Goal: Task Accomplishment & Management: Use online tool/utility

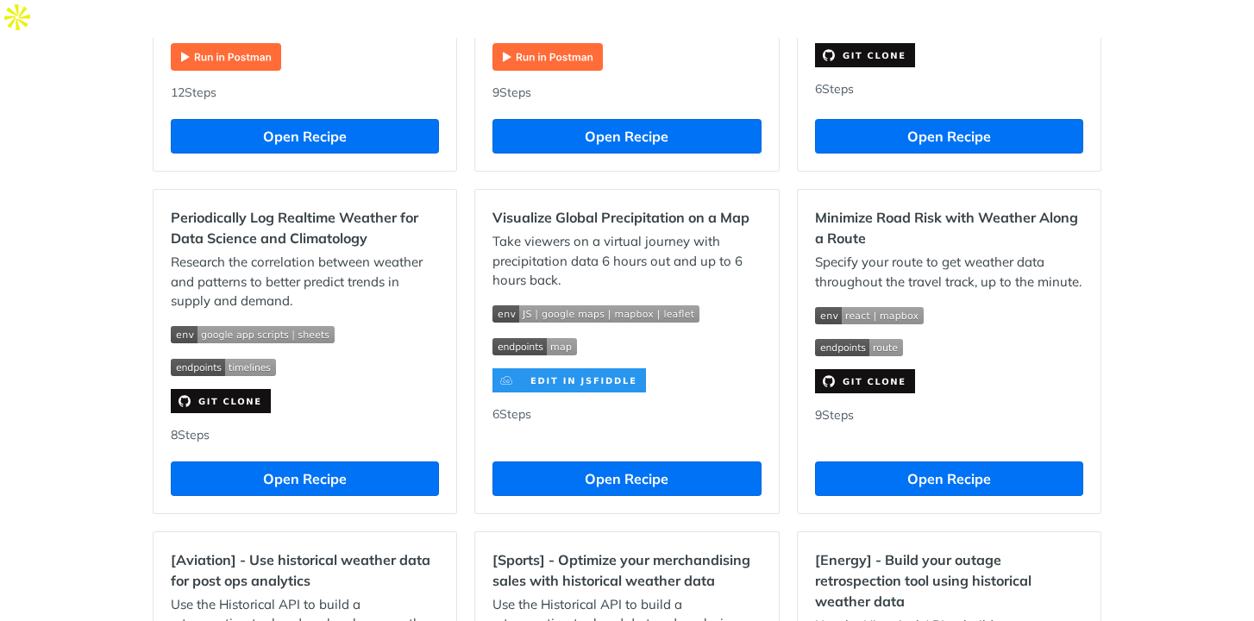
scroll to position [1137, 0]
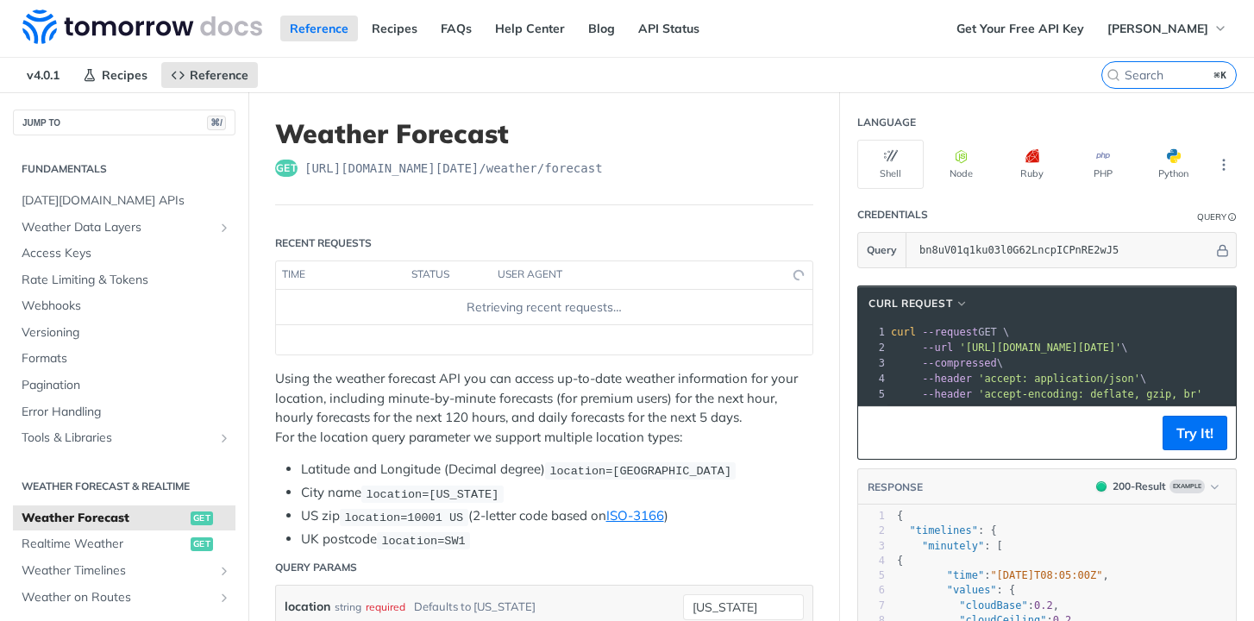
scroll to position [1381, 0]
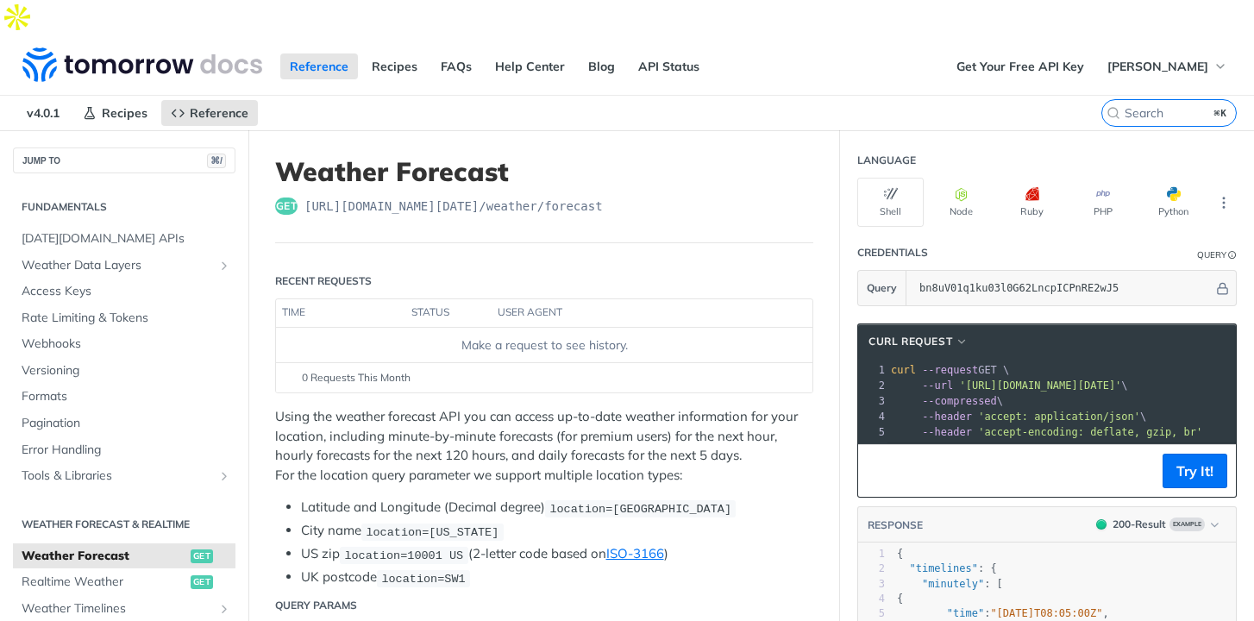
click at [532, 336] on div "Make a request to see history." at bounding box center [544, 345] width 523 height 18
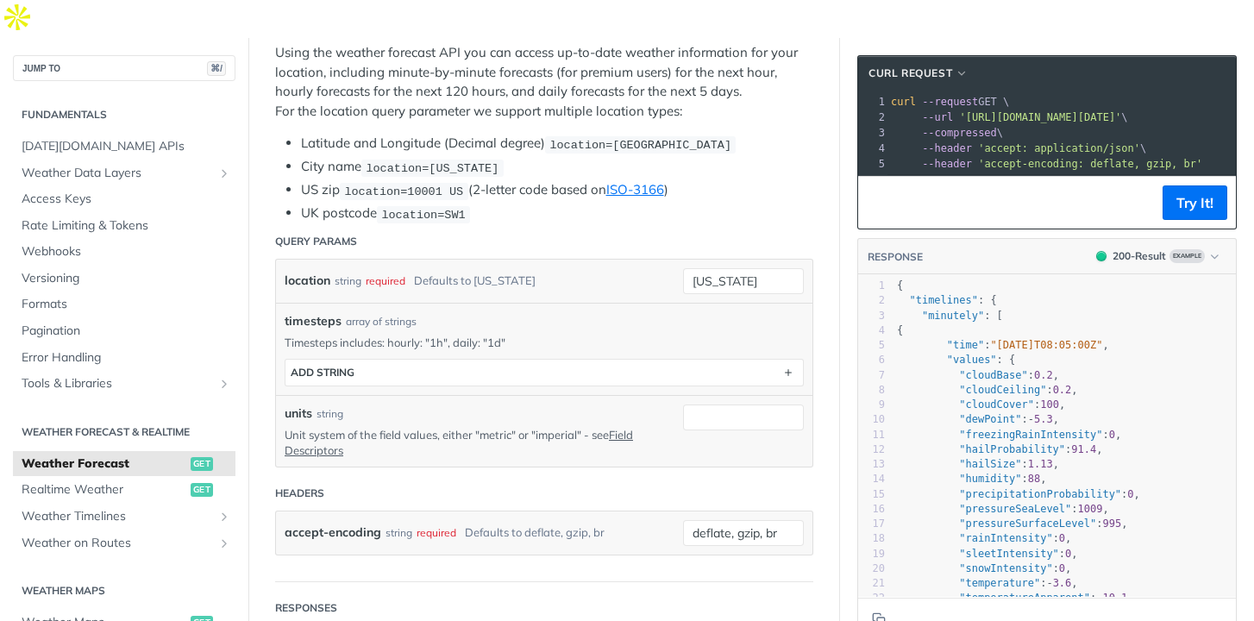
scroll to position [366, 0]
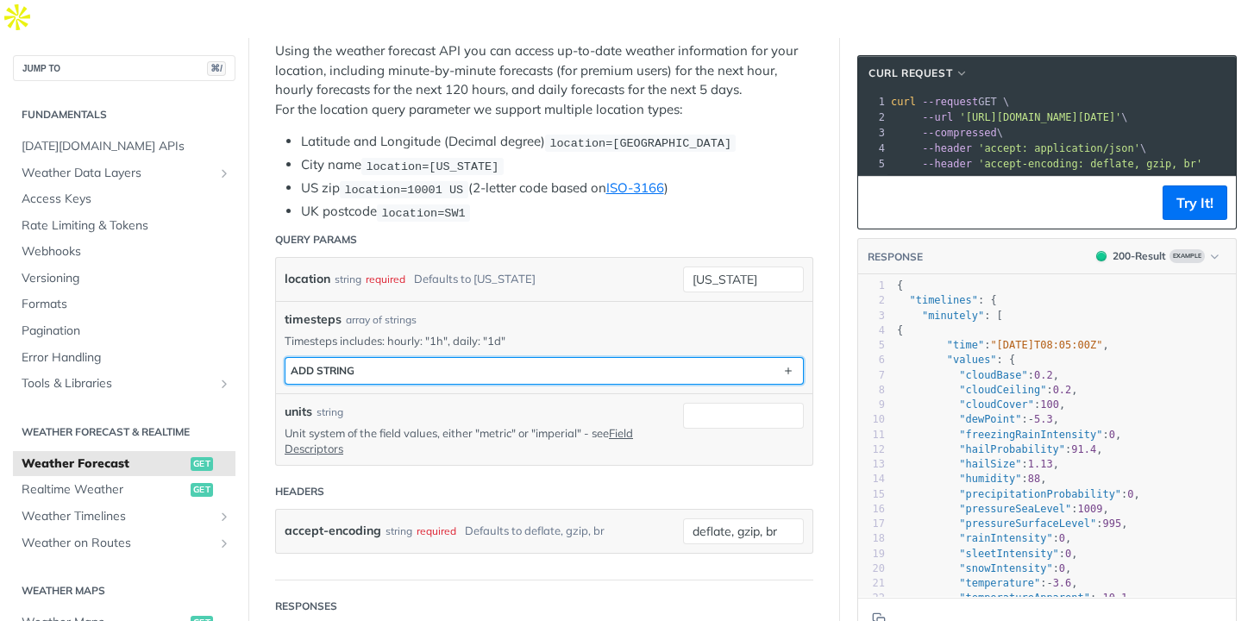
click at [488, 358] on button "ADD string" at bounding box center [545, 371] width 518 height 26
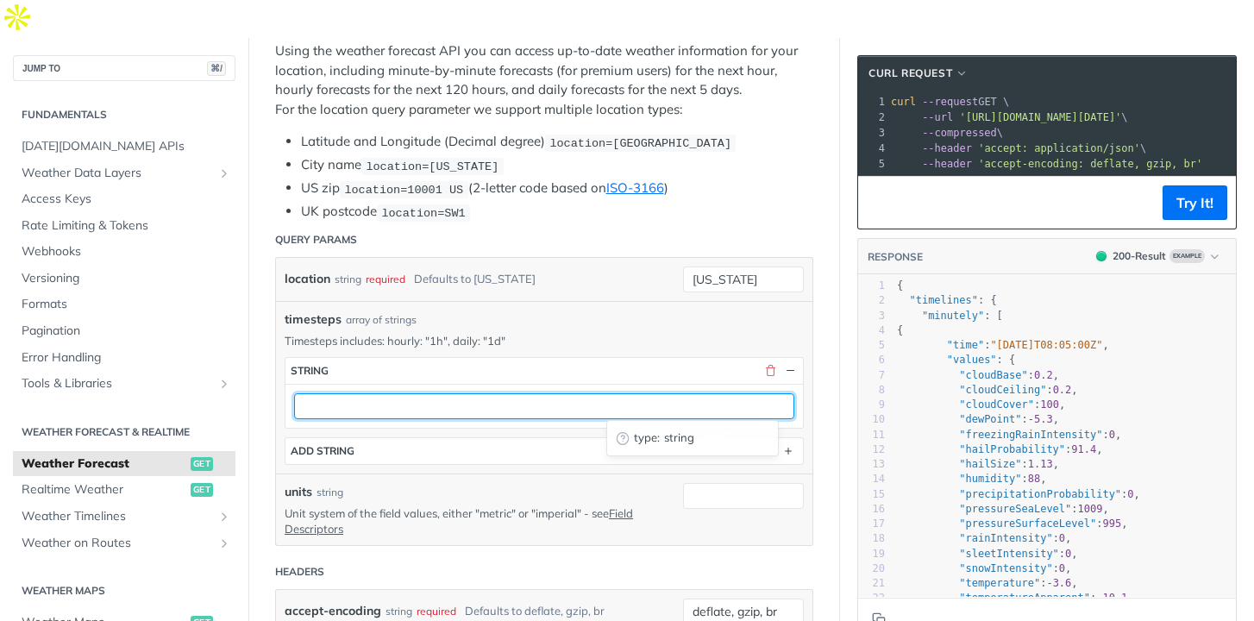
click at [455, 393] on input "text" at bounding box center [544, 406] width 500 height 26
click at [411, 393] on input "text" at bounding box center [544, 406] width 500 height 26
paste input ""location": f"{location['lat']},{location['lon']}", "timesteps": "1h", # Hourly…"
click at [592, 393] on input ""location": f"{location['lat']},{location['lon']}", "timesteps": "1h", # Hourly…" at bounding box center [544, 406] width 500 height 26
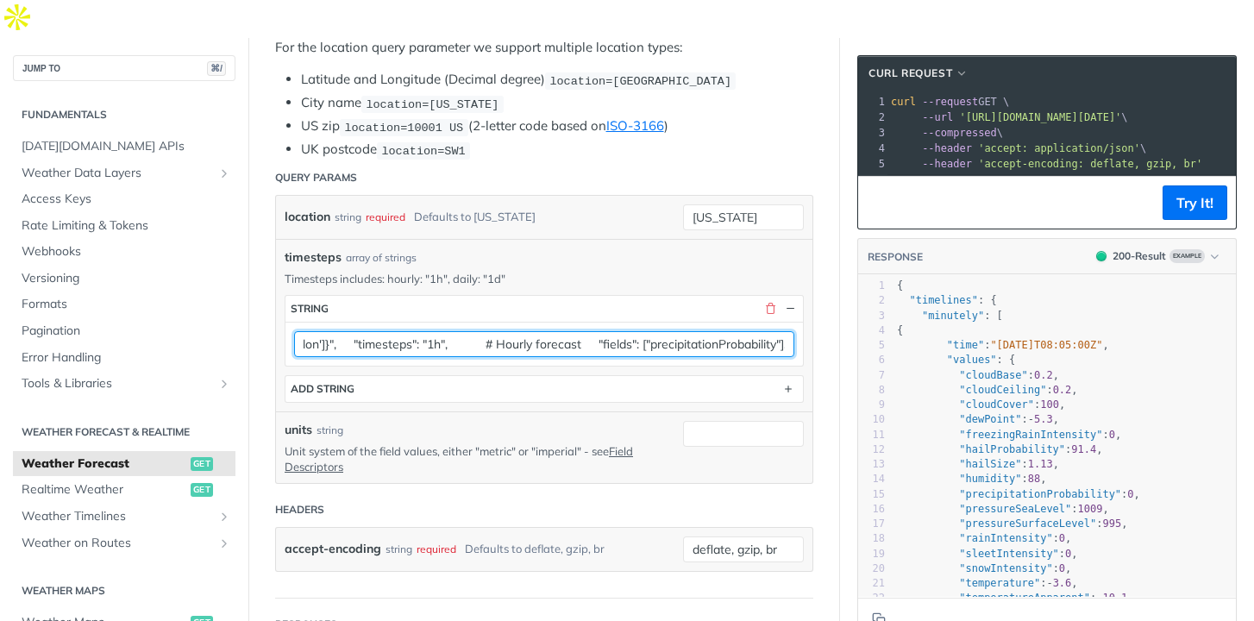
scroll to position [0, 0]
click at [449, 331] on input ""location": f"{location['lat']},{location['lon']}", "timesteps": "1h", # Hourly…" at bounding box center [544, 344] width 500 height 26
click at [446, 331] on input ""location": f"{location['lat']},{location['lon']}", "timesteps": "1h", # Hourly…" at bounding box center [544, 344] width 500 height 26
click at [429, 331] on input ""location": f"{location[]},{location['lon']}", "timesteps": "1h", # Hourly fore…" at bounding box center [544, 344] width 500 height 26
paste input "41.9028"
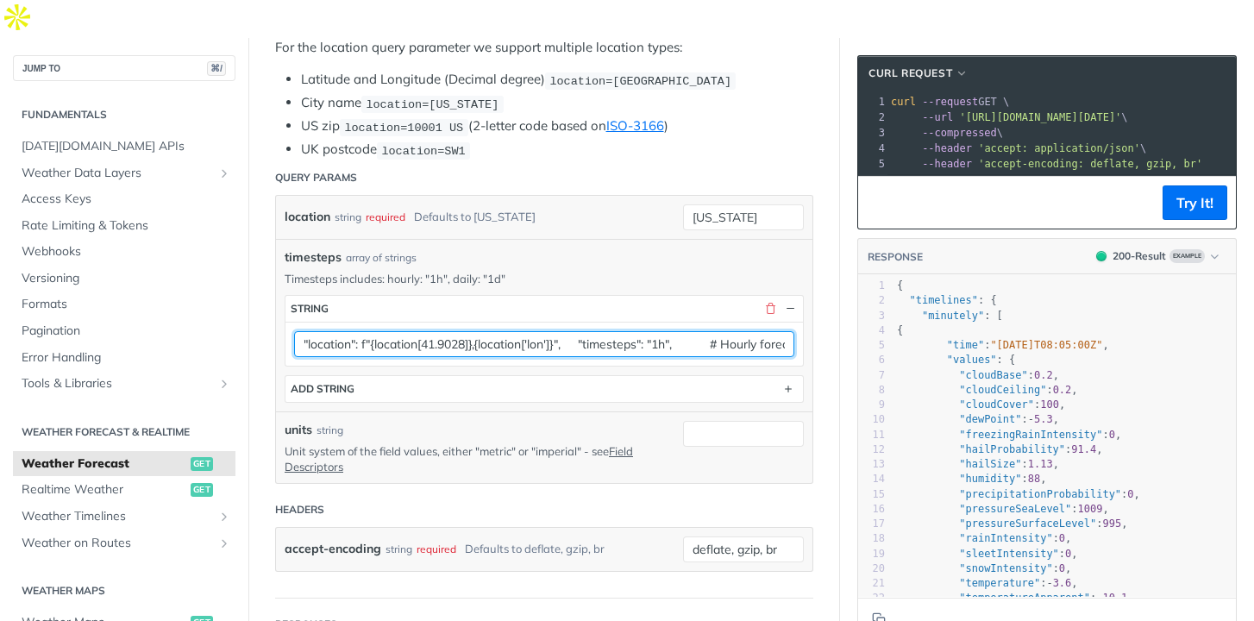
click at [555, 331] on input ""location": f"{location[41.9028]},{location['lon']}", "timesteps": "1h", # Hour…" at bounding box center [544, 344] width 500 height 26
click at [535, 331] on input ""location": f"{location[41.9028]},{location[]}", "timesteps": "1h", # Hourly fo…" at bounding box center [544, 344] width 500 height 26
paste input "12.4964"
type input ""location": f"{location[41.9028]},{location[12.4964]}", "timesteps": "1h", # Ho…"
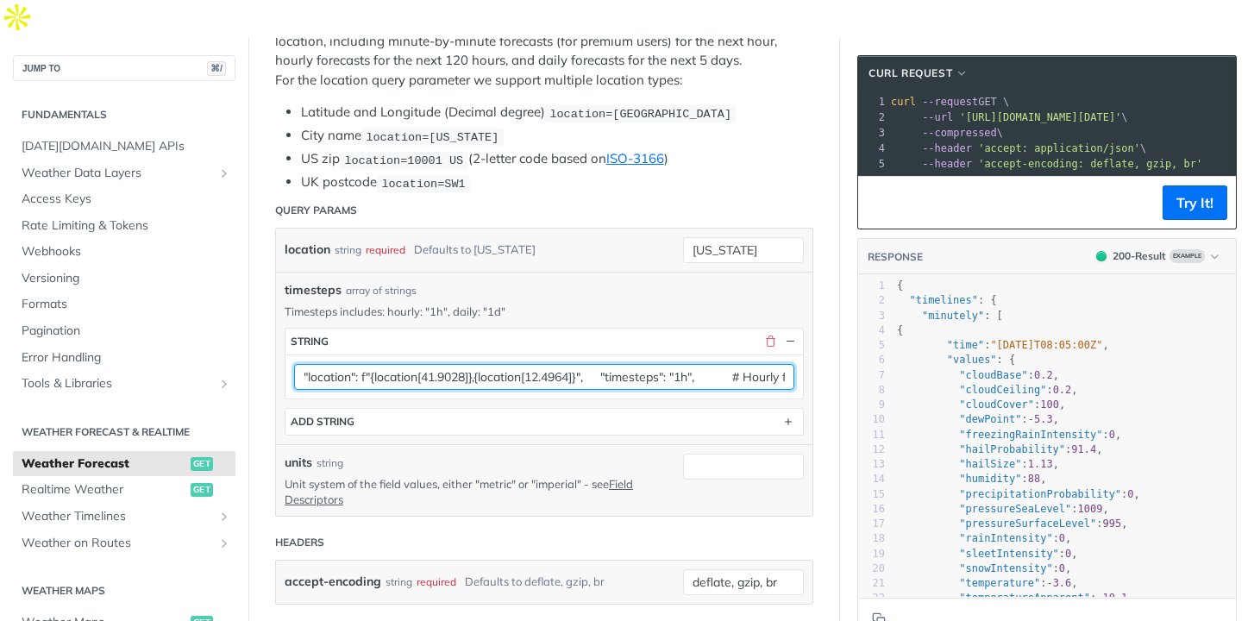
scroll to position [412, 0]
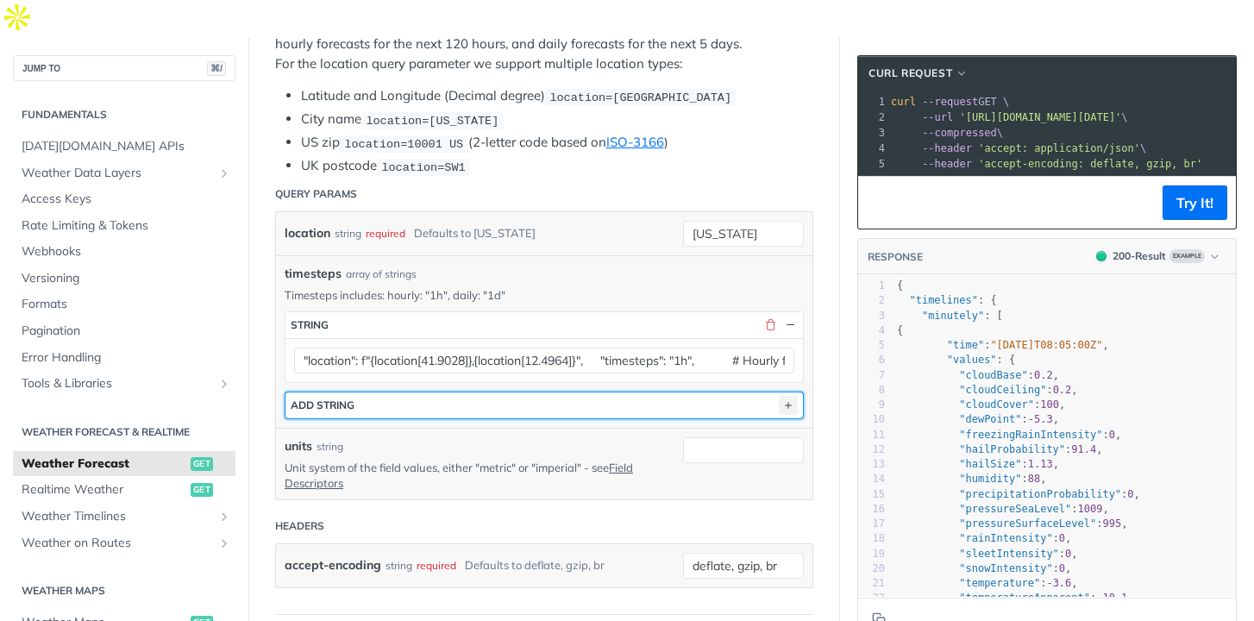
click at [794, 396] on icon "button" at bounding box center [788, 405] width 19 height 19
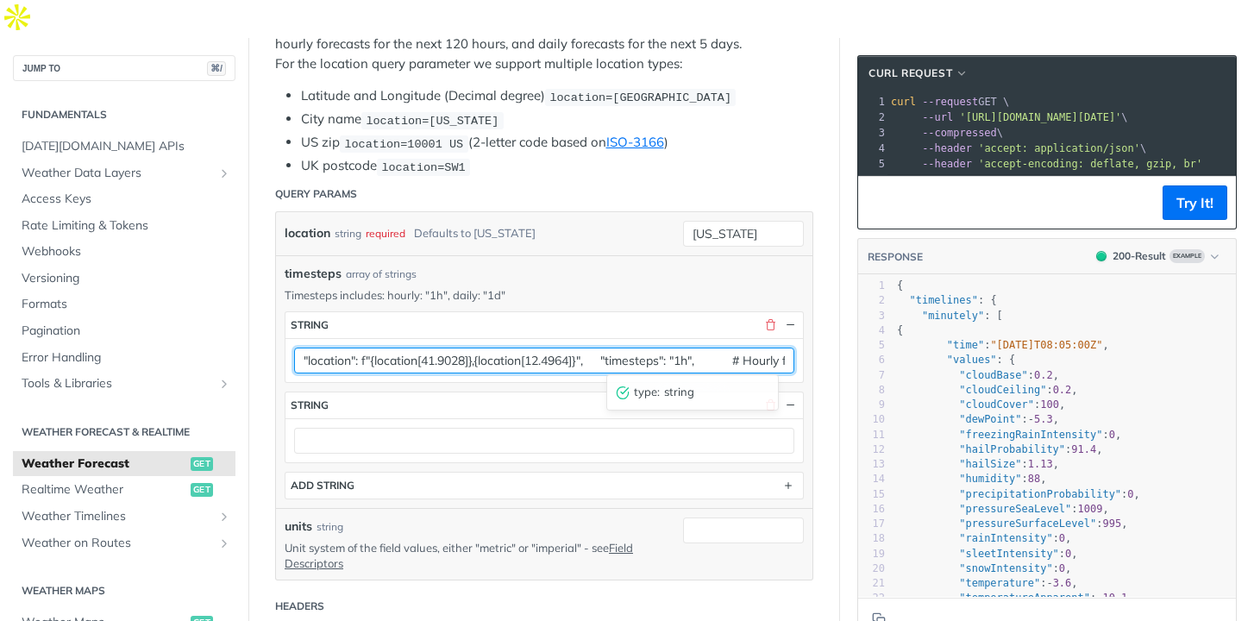
click at [771, 348] on input ""location": f"{location[41.9028]},{location[12.4964]}", "timesteps": "1h", # Ho…" at bounding box center [544, 361] width 500 height 26
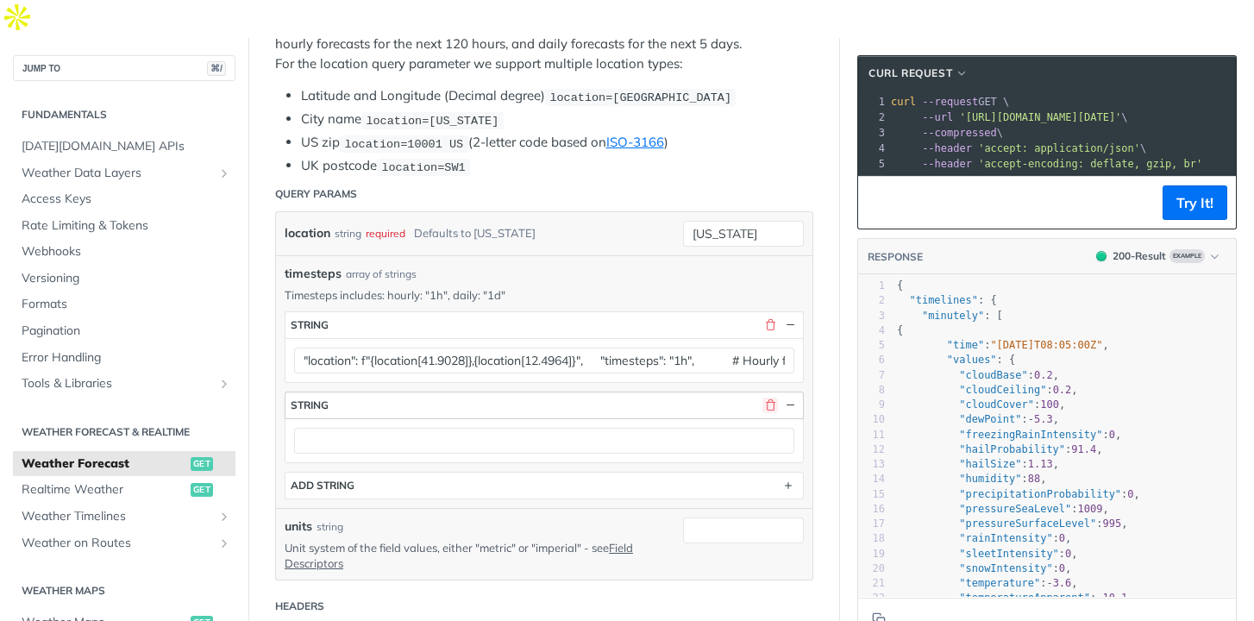
click at [768, 398] on button "button" at bounding box center [771, 406] width 16 height 16
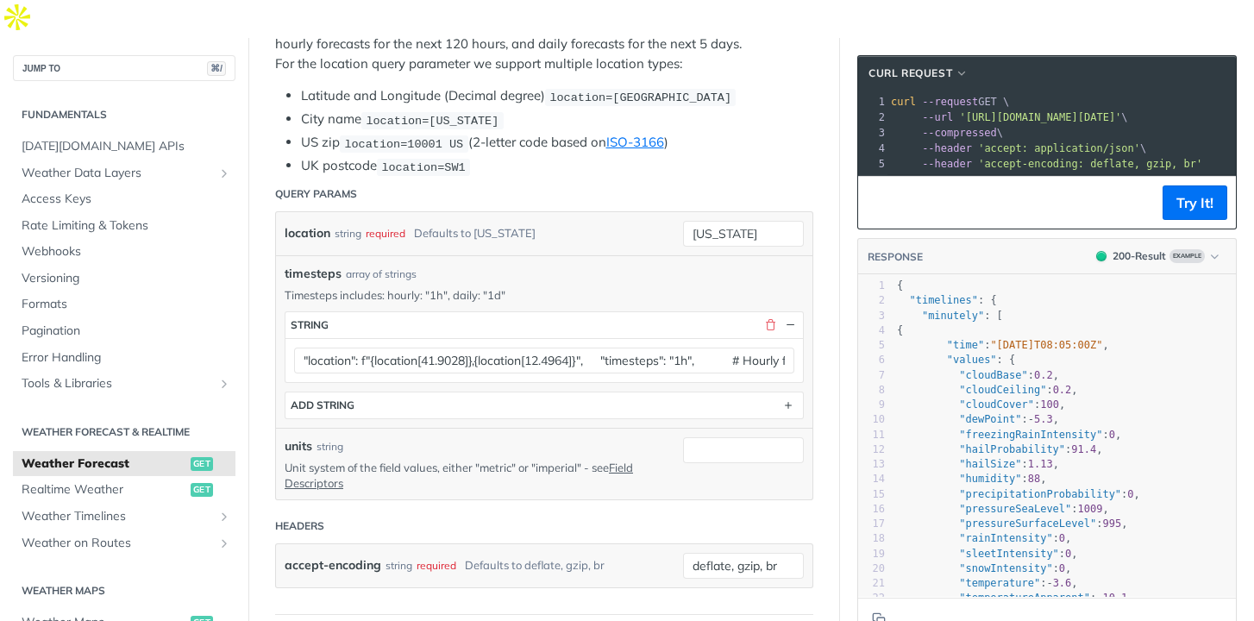
click at [770, 338] on div ""location": f"{location[41.9028]},{location[12.4964]}", "timesteps": "1h", # Ho…" at bounding box center [545, 360] width 518 height 44
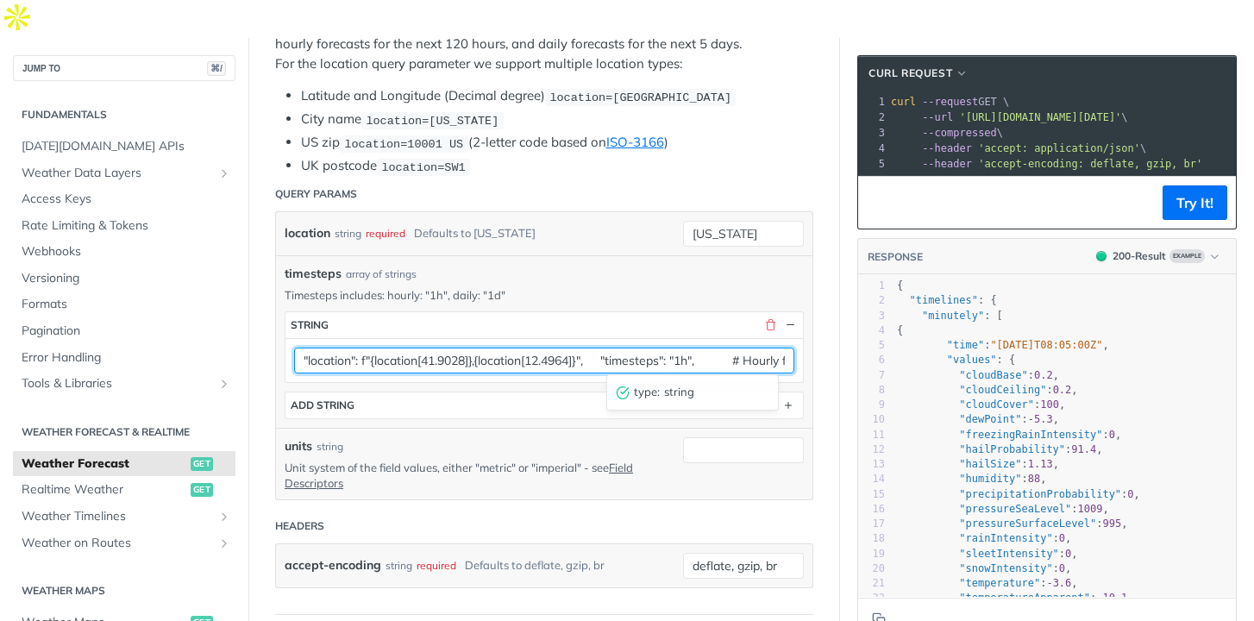
click at [770, 348] on input ""location": f"{location[41.9028]},{location[12.4964]}", "timesteps": "1h", # Ho…" at bounding box center [544, 361] width 500 height 26
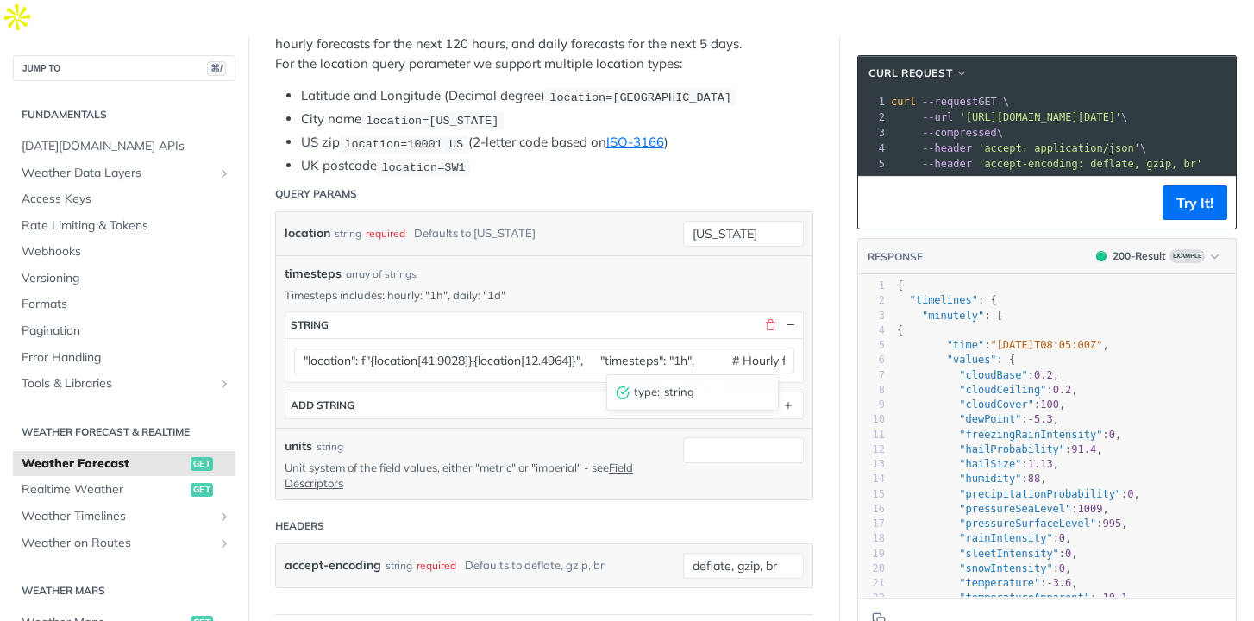
click at [761, 384] on span "string" at bounding box center [716, 392] width 105 height 17
click at [724, 221] on input "new york" at bounding box center [743, 234] width 121 height 26
type textarea "k"
drag, startPoint x: 760, startPoint y: 196, endPoint x: 700, endPoint y: 195, distance: 60.4
click at [700, 221] on input "new york" at bounding box center [743, 234] width 121 height 26
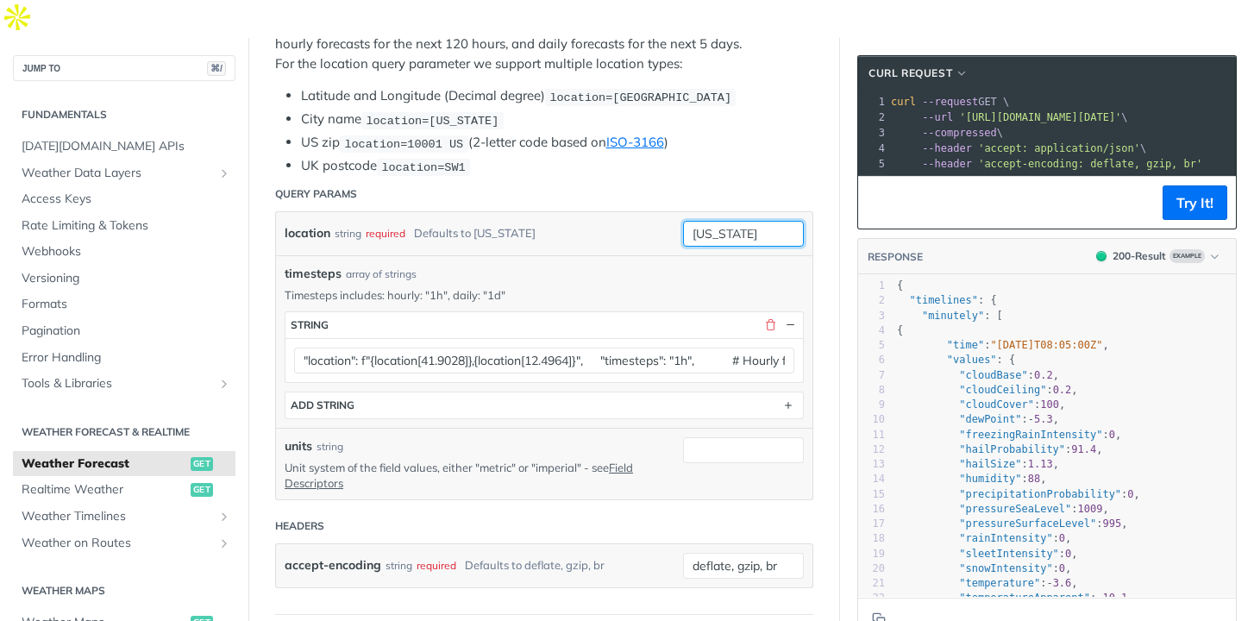
type input "n"
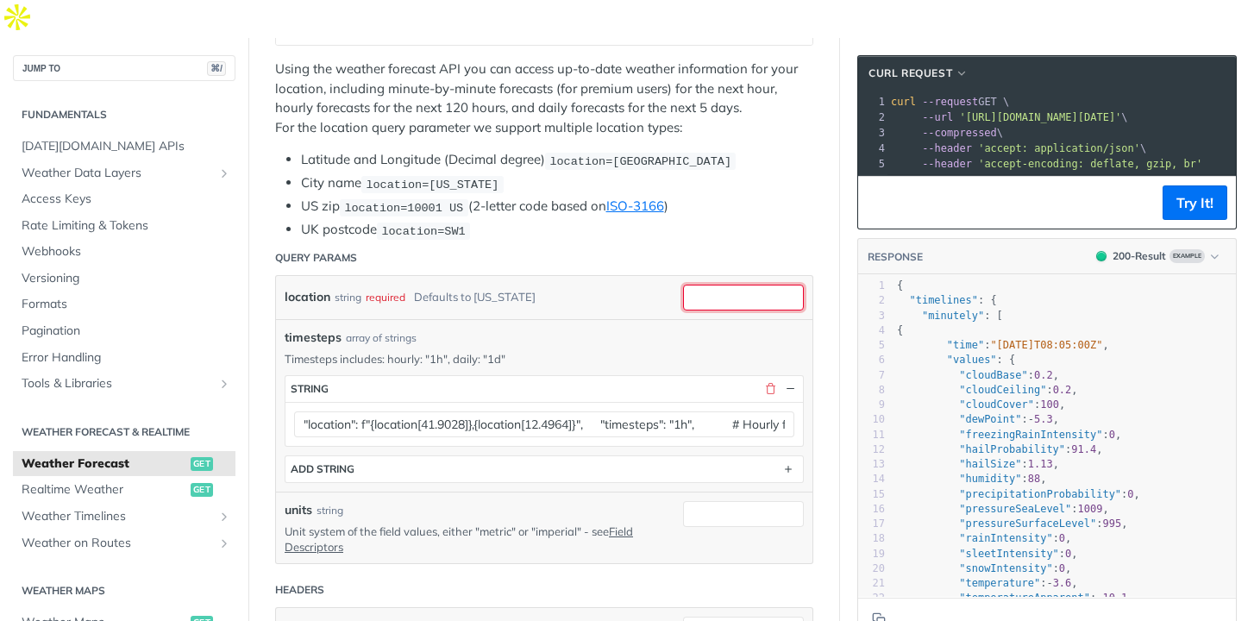
scroll to position [347, 0]
click at [769, 382] on button "button" at bounding box center [771, 390] width 16 height 16
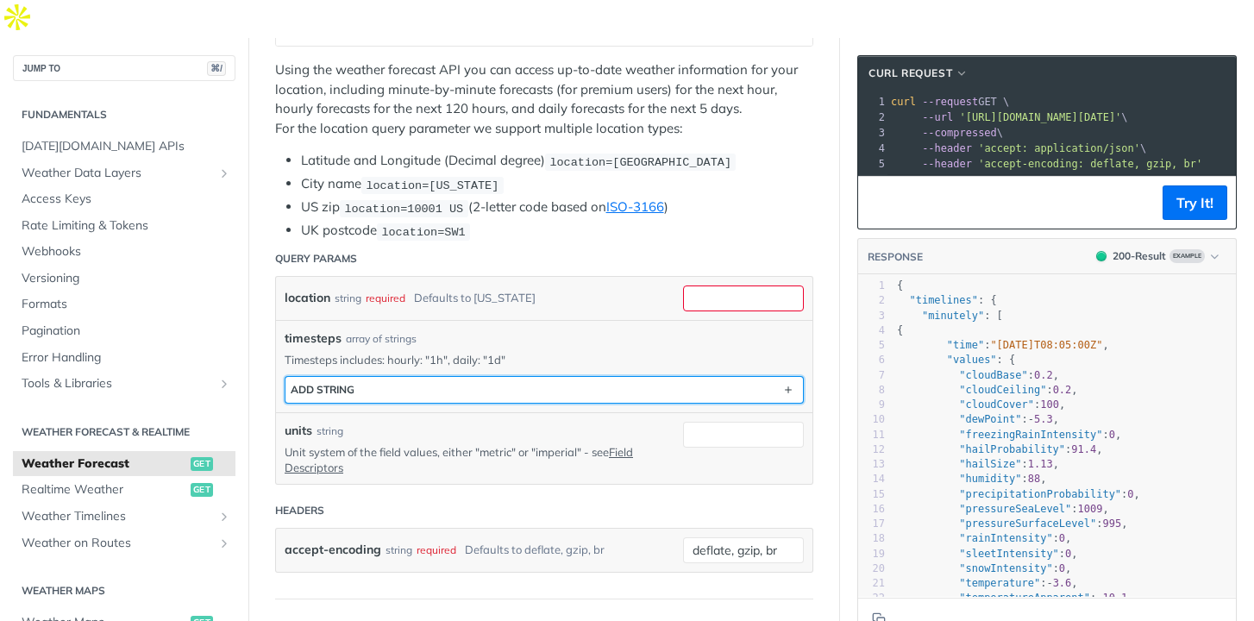
click at [770, 377] on button "ADD string" at bounding box center [545, 390] width 518 height 26
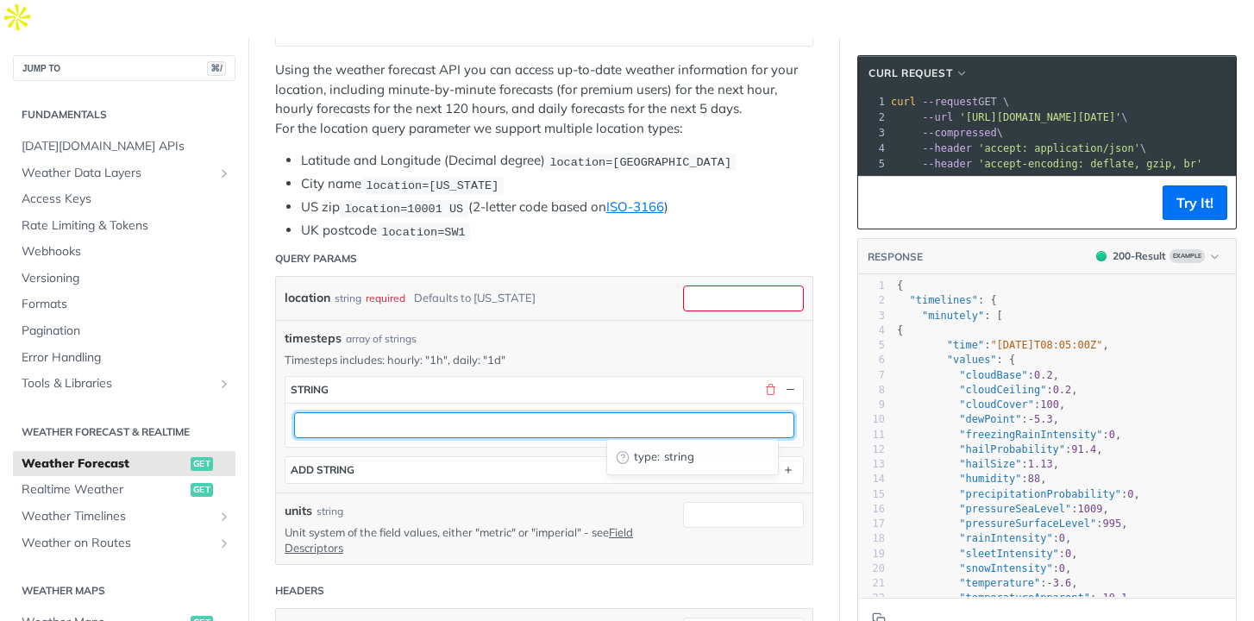
click at [739, 412] on input "text" at bounding box center [544, 425] width 500 height 26
type input "1h"
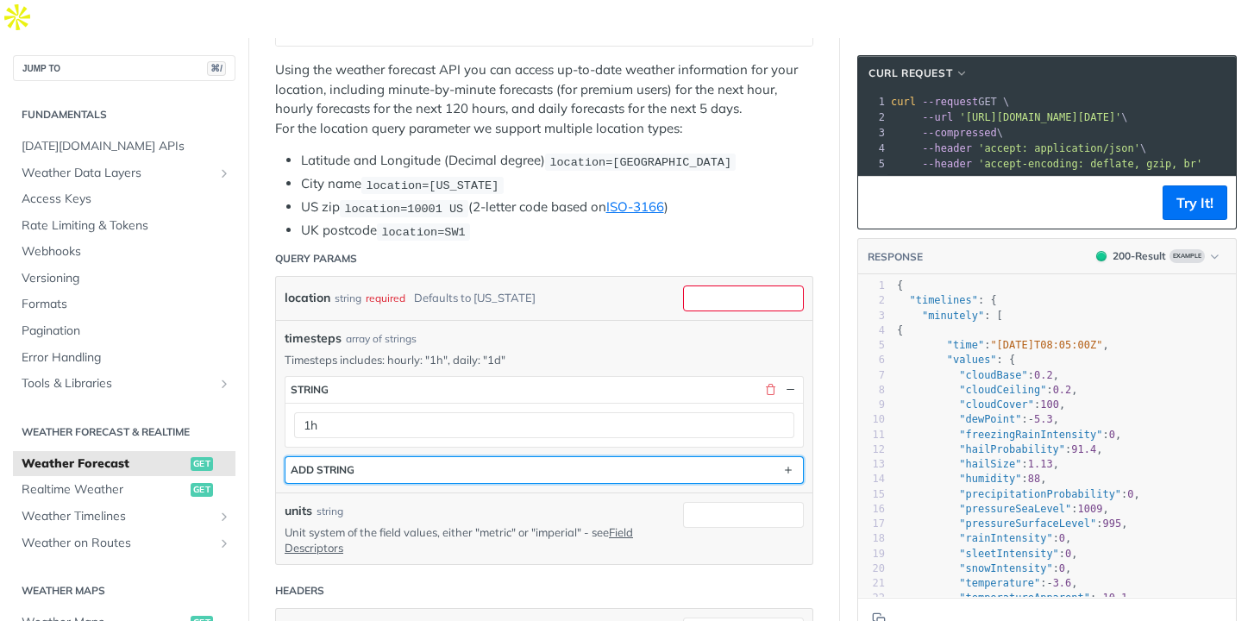
click at [533, 457] on button "ADD string" at bounding box center [545, 470] width 518 height 26
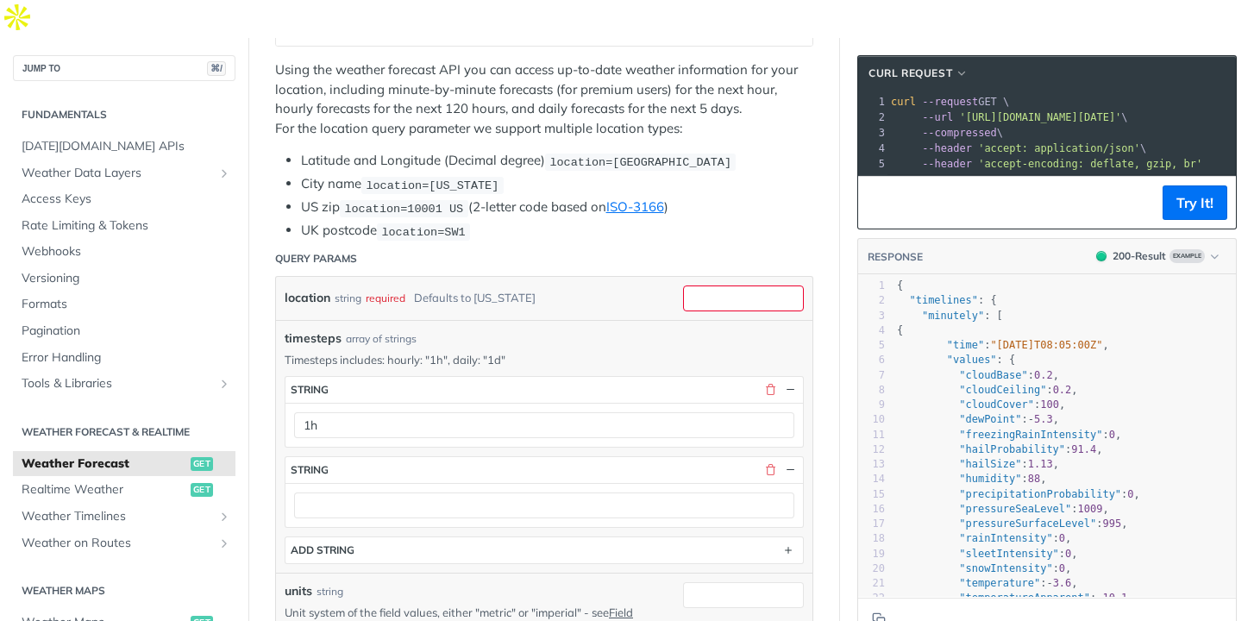
click at [544, 412] on div "timesteps string 1h string ADD string" at bounding box center [544, 470] width 519 height 188
click at [718, 582] on input "units" at bounding box center [743, 595] width 121 height 26
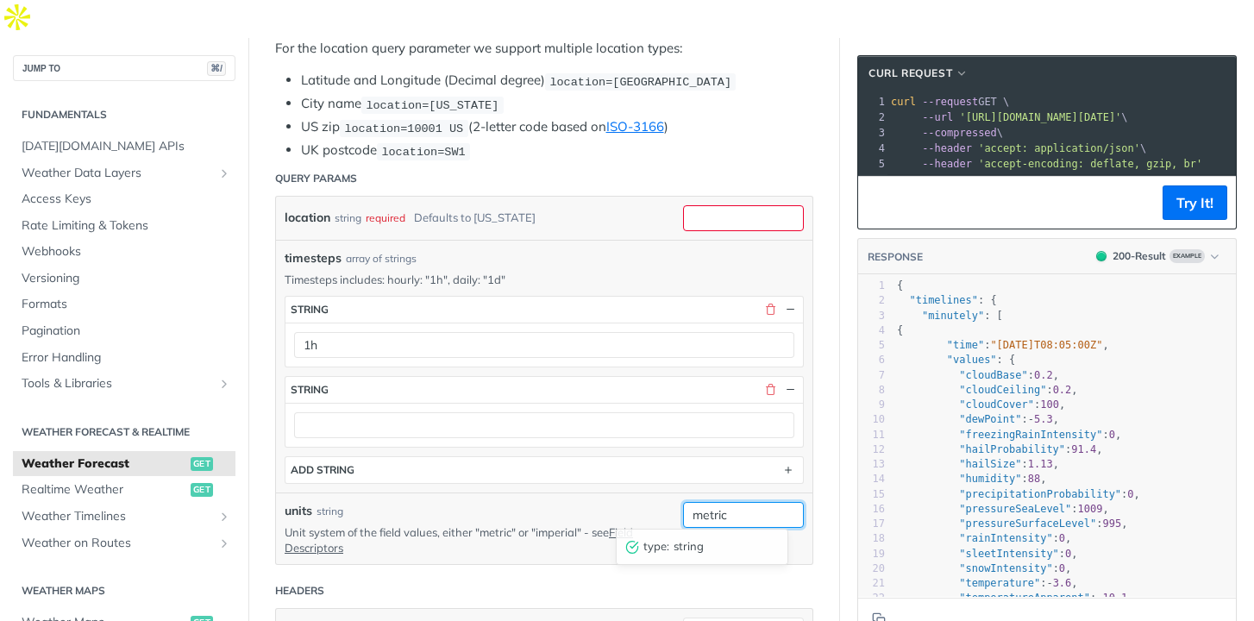
scroll to position [478, 0]
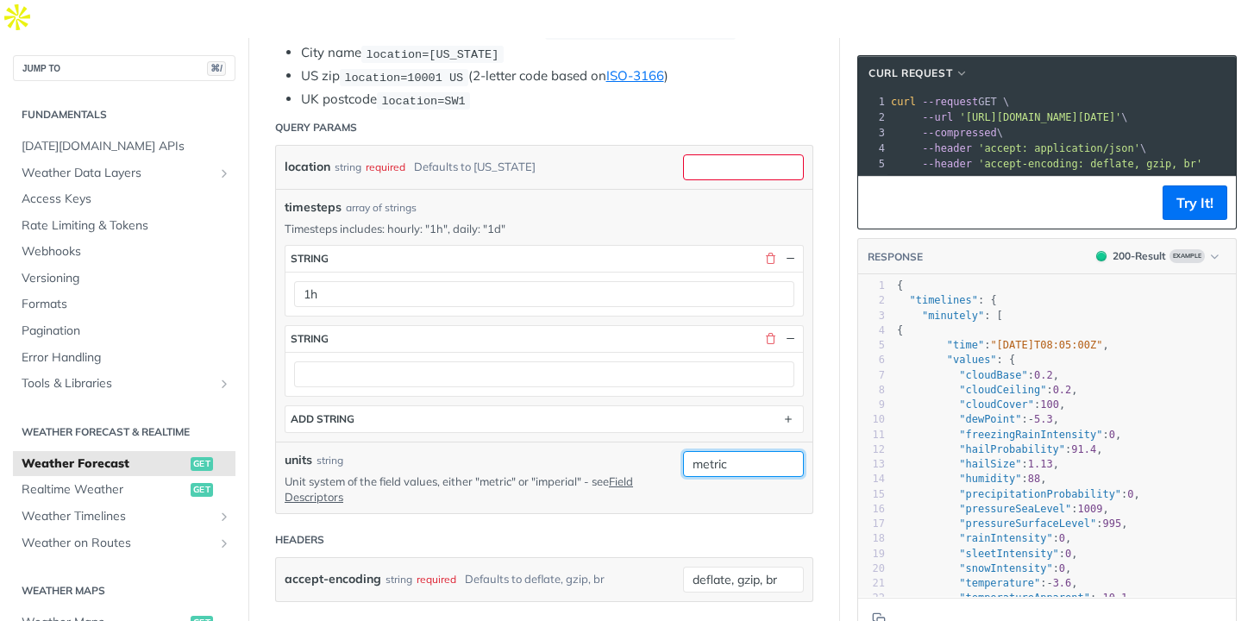
type input "metric"
click at [532, 523] on header "Headers" at bounding box center [544, 540] width 538 height 35
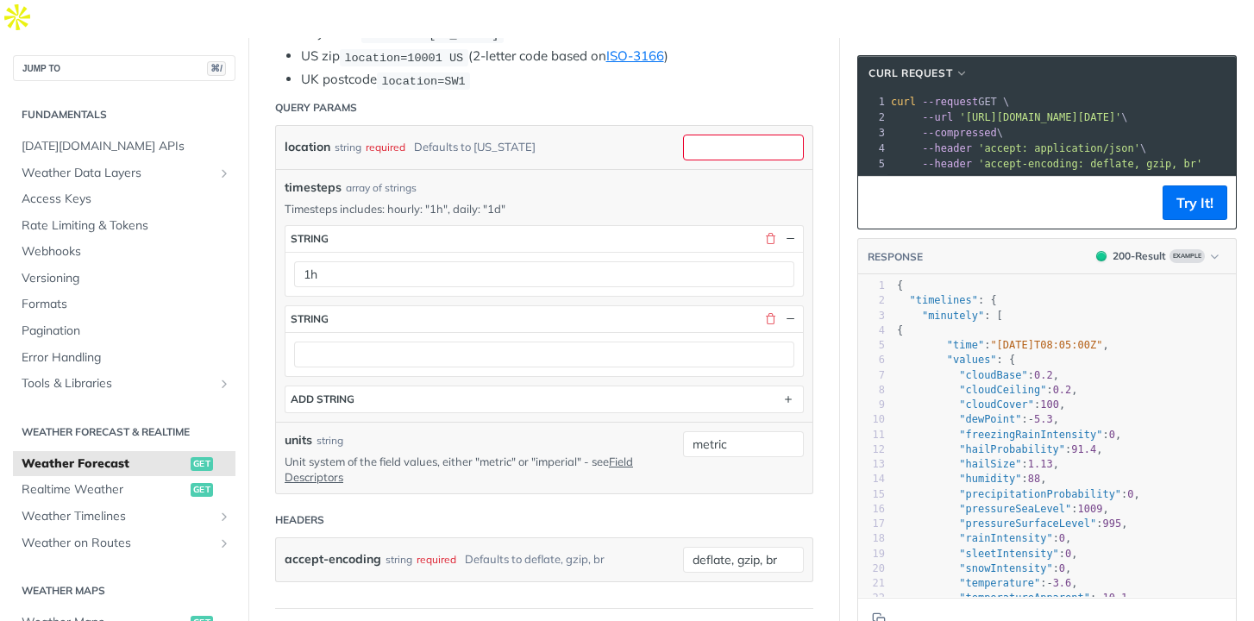
scroll to position [421, 0]
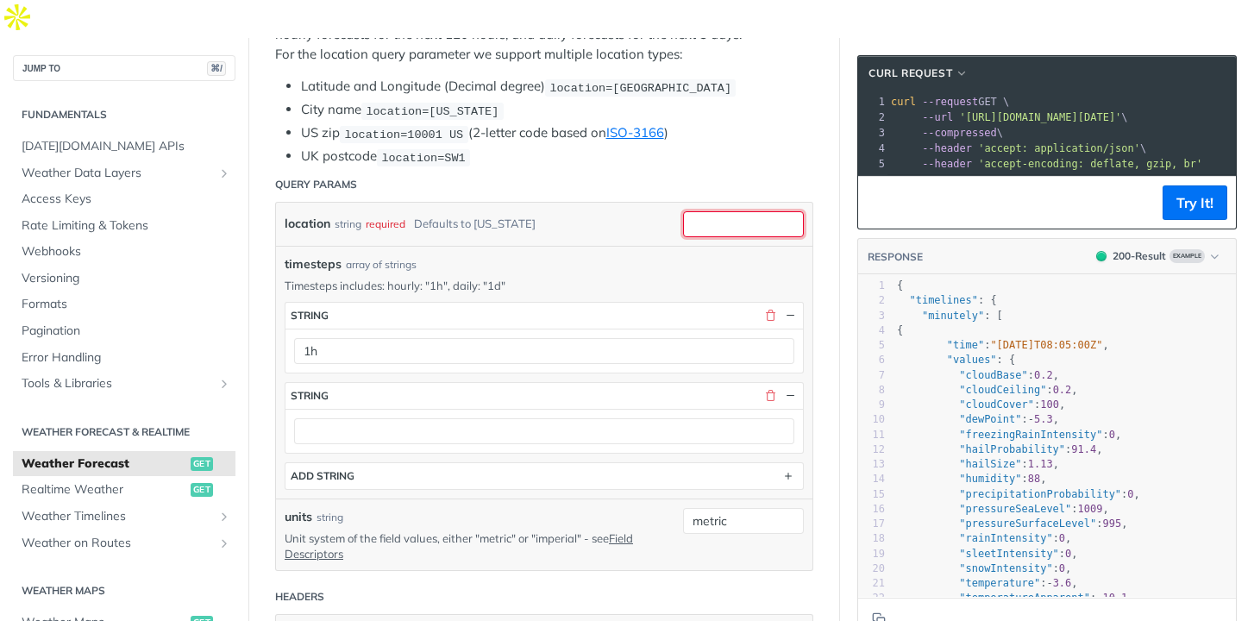
click at [721, 211] on input "location" at bounding box center [743, 224] width 121 height 26
click at [745, 211] on input "rome" at bounding box center [743, 224] width 121 height 26
type input "rome"
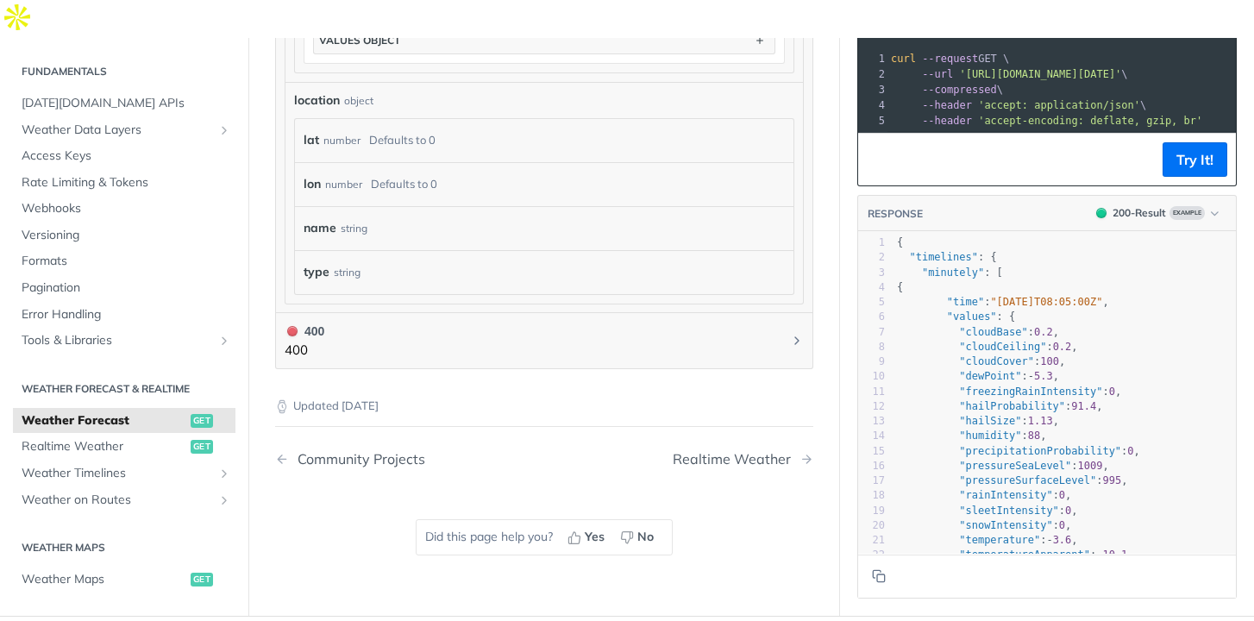
scroll to position [1886, 0]
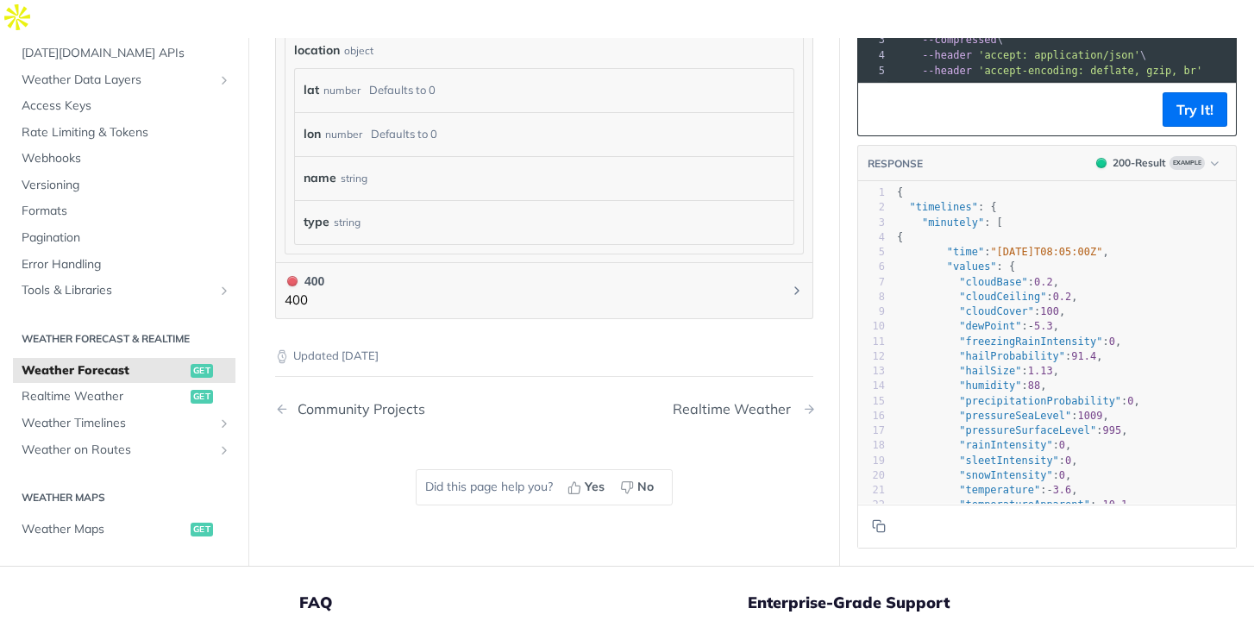
click at [733, 401] on div "Realtime Weather" at bounding box center [736, 409] width 127 height 16
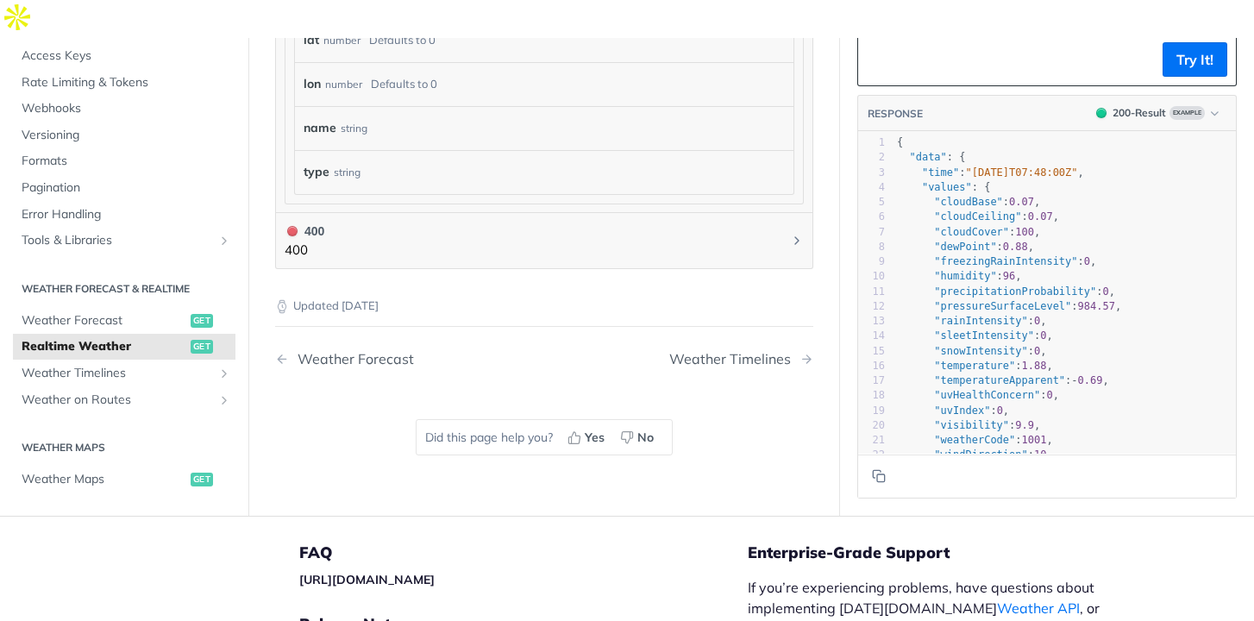
scroll to position [1359, 0]
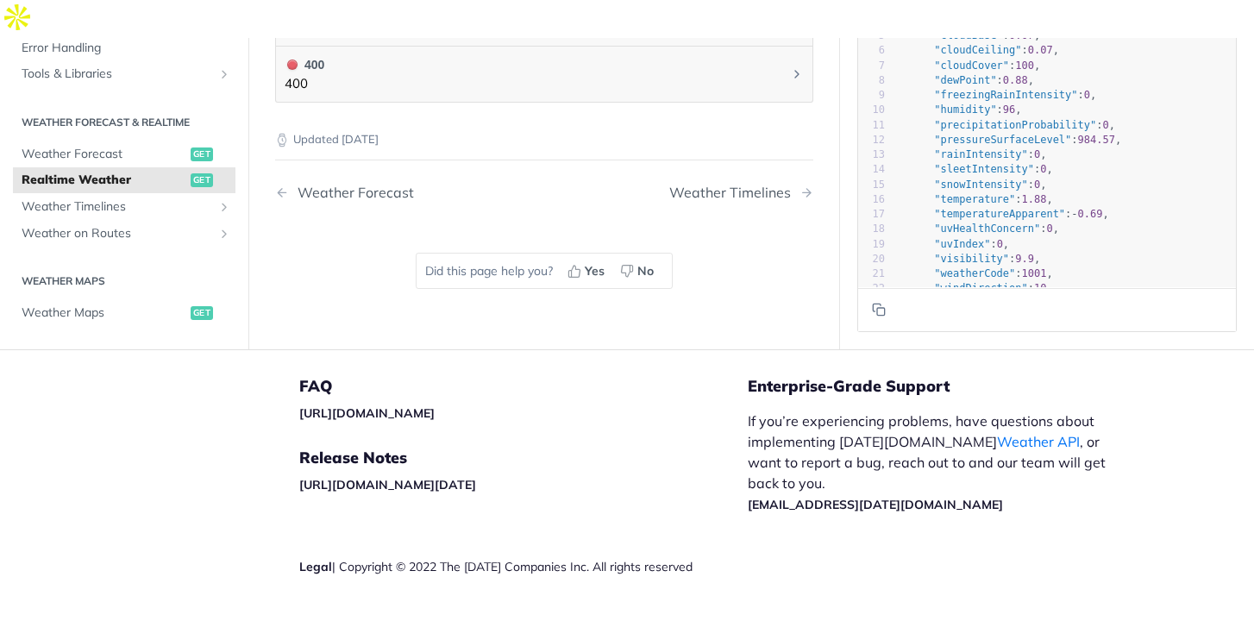
click at [378, 167] on nav "Weather Forecast Weather Timelines" at bounding box center [544, 192] width 538 height 51
click at [376, 185] on div "Weather Forecast" at bounding box center [351, 193] width 125 height 16
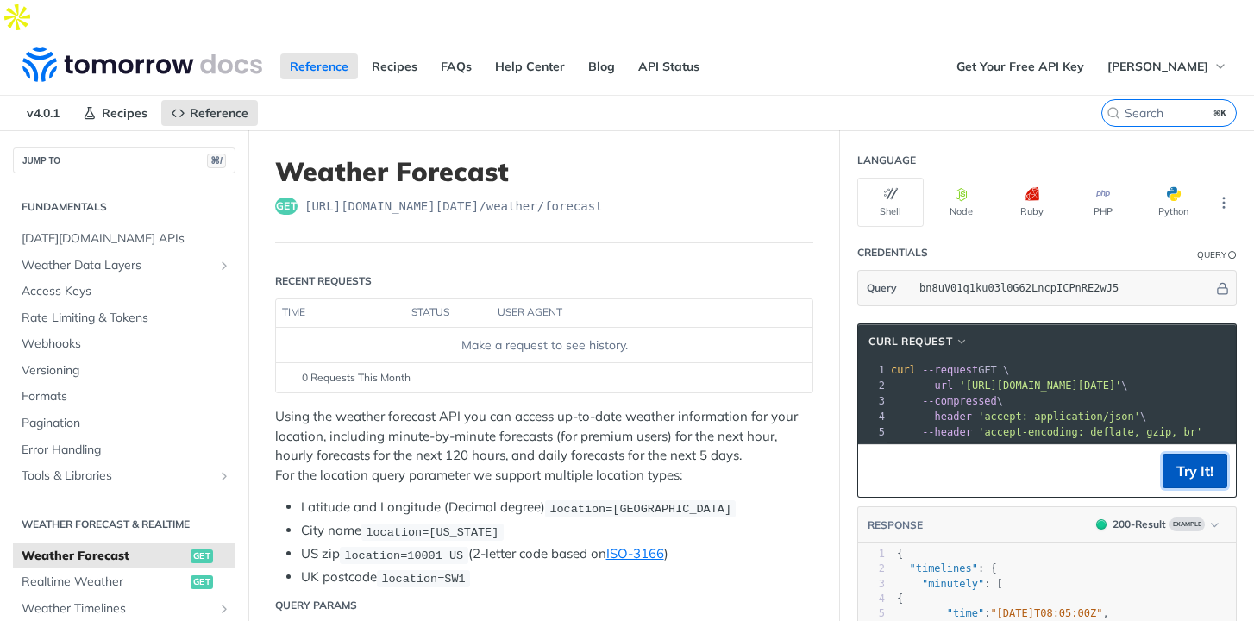
click at [1182, 454] on button "Try It!" at bounding box center [1195, 471] width 65 height 35
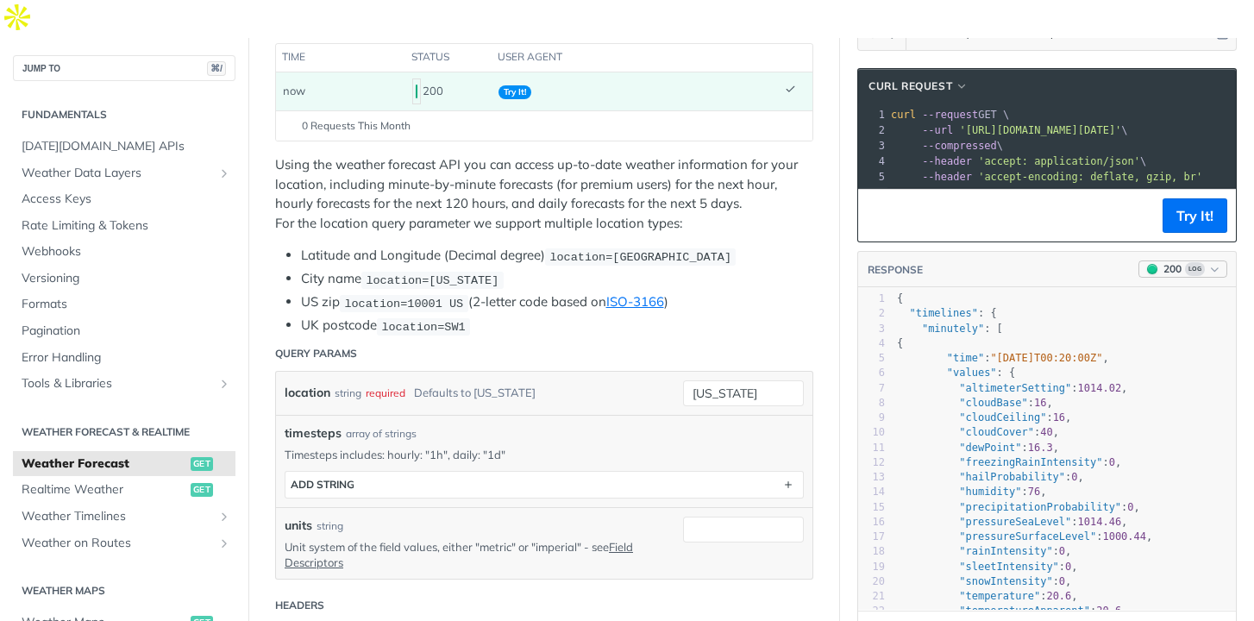
click at [1216, 263] on icon "button" at bounding box center [1215, 269] width 13 height 13
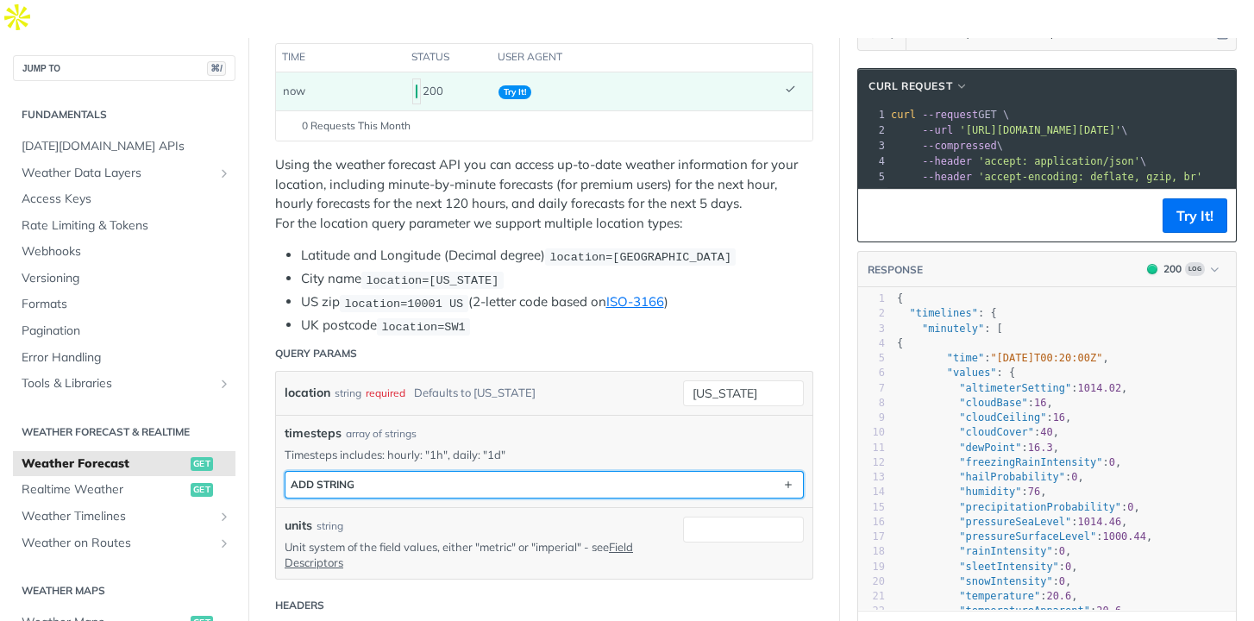
click at [543, 472] on button "ADD string" at bounding box center [545, 485] width 518 height 26
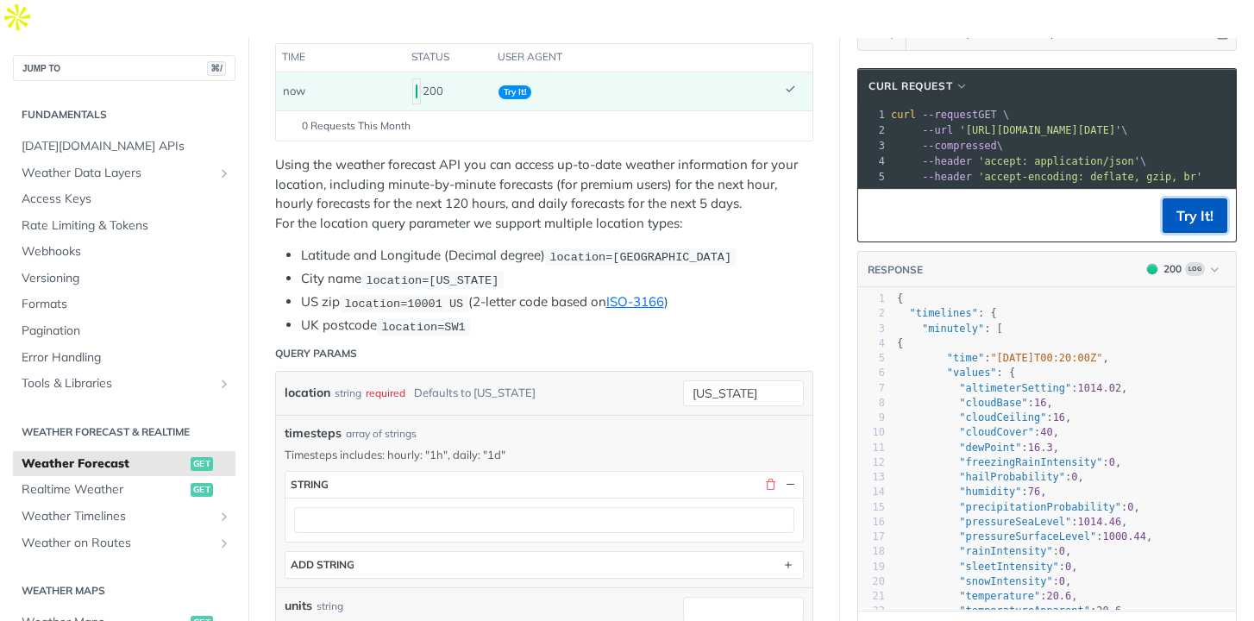
click at [1176, 198] on button "Try It!" at bounding box center [1195, 215] width 65 height 35
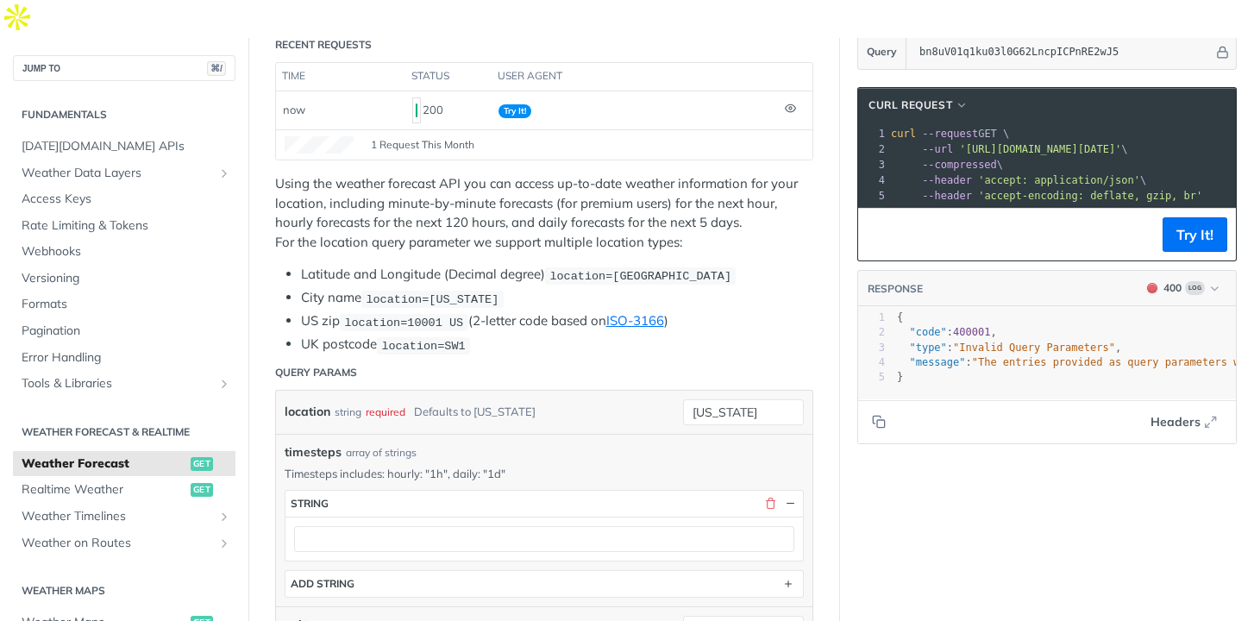
click at [989, 128] on span "curl --request GET \" at bounding box center [950, 134] width 118 height 12
click at [965, 99] on span "button" at bounding box center [962, 105] width 13 height 12
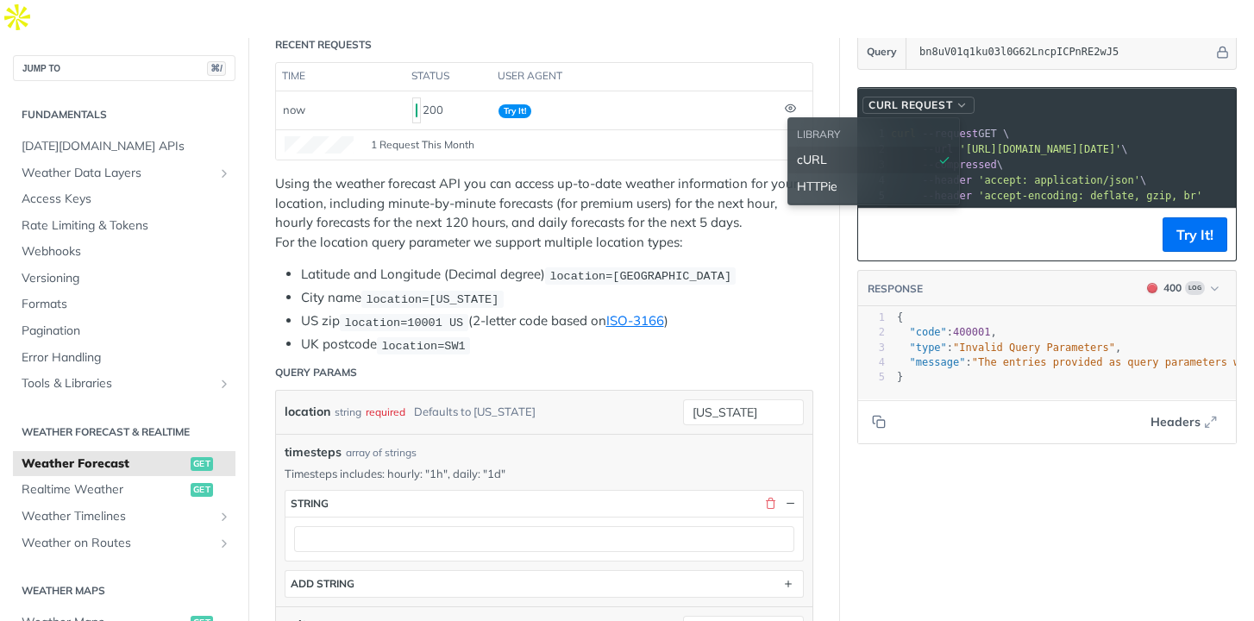
click at [965, 99] on span "button" at bounding box center [962, 105] width 13 height 12
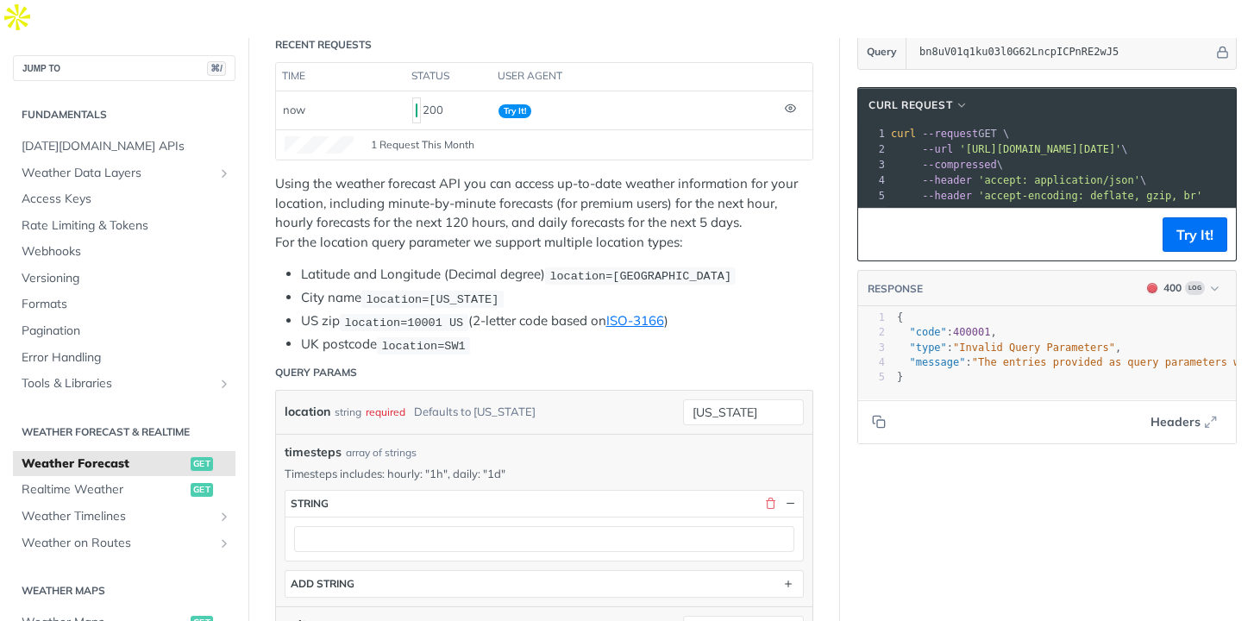
click at [997, 159] on span "--compressed \" at bounding box center [947, 165] width 112 height 12
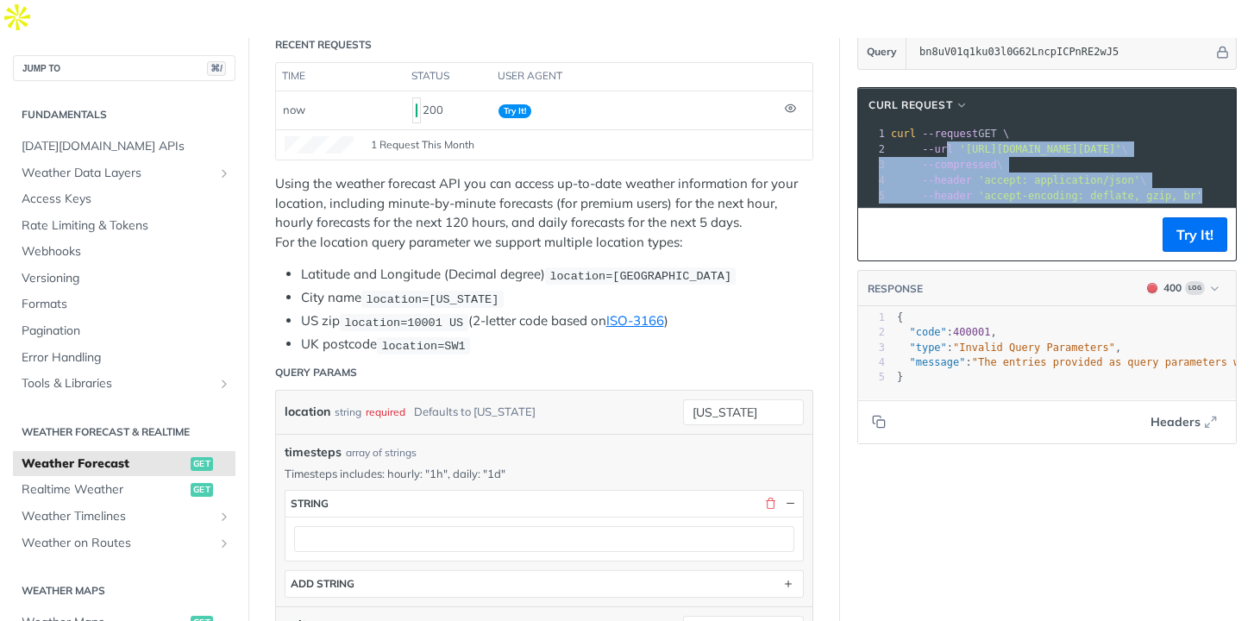
drag, startPoint x: 945, startPoint y: 114, endPoint x: 1166, endPoint y: 178, distance: 230.7
click at [1166, 178] on div "cURL Request xxxxxxxxxx 1 curl --request GET \ 2 --url 'https://api.tomorrow.io…" at bounding box center [1048, 174] width 380 height 174
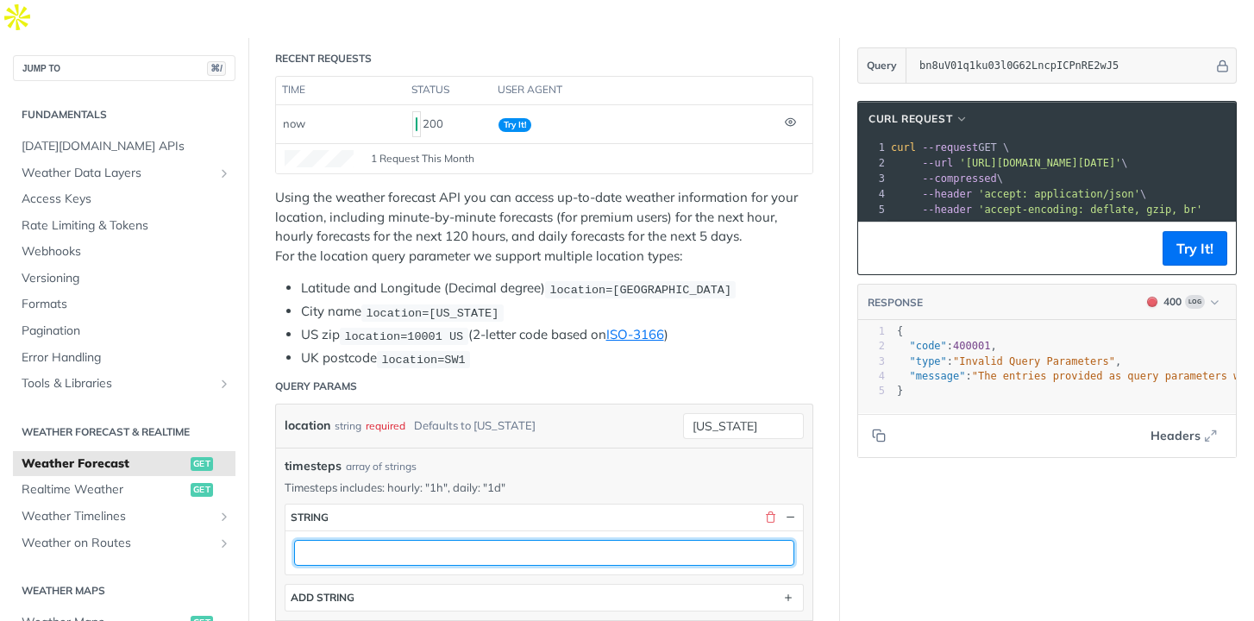
click at [430, 540] on input "text" at bounding box center [544, 553] width 500 height 26
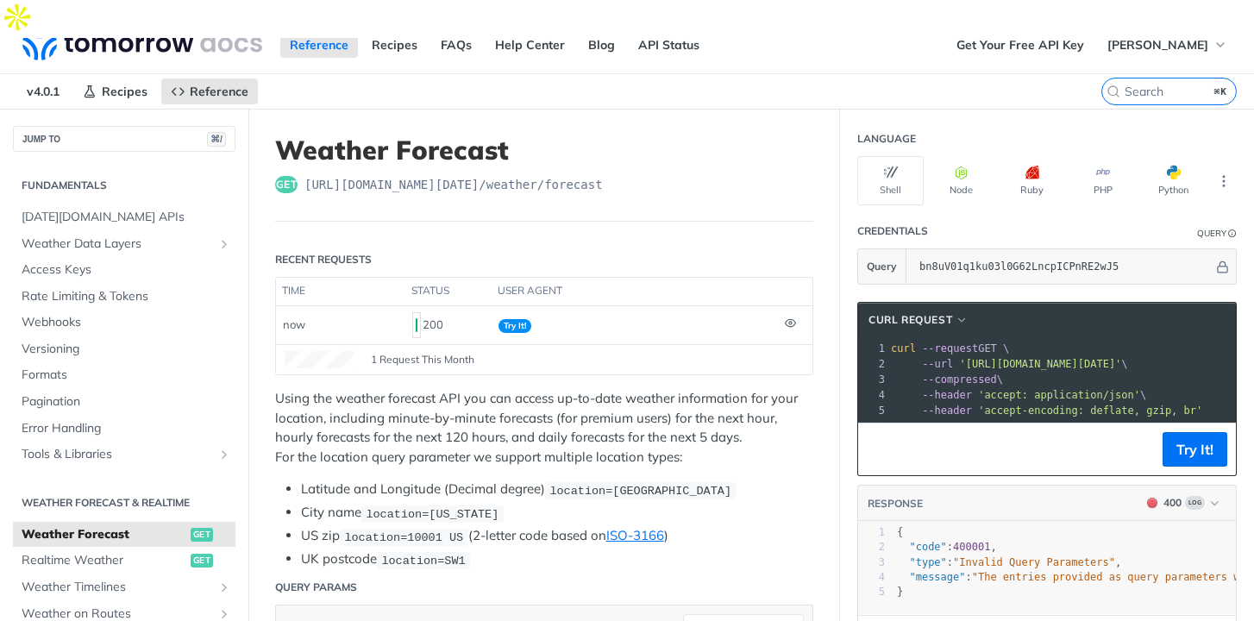
scroll to position [10, 0]
